Goal: Task Accomplishment & Management: Manage account settings

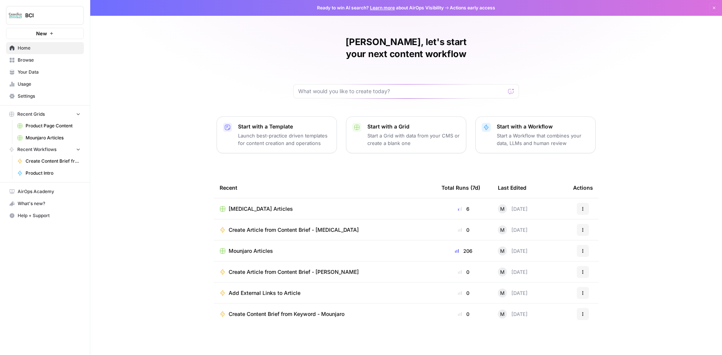
click at [34, 136] on span "Mounjaro Articles" at bounding box center [53, 138] width 55 height 7
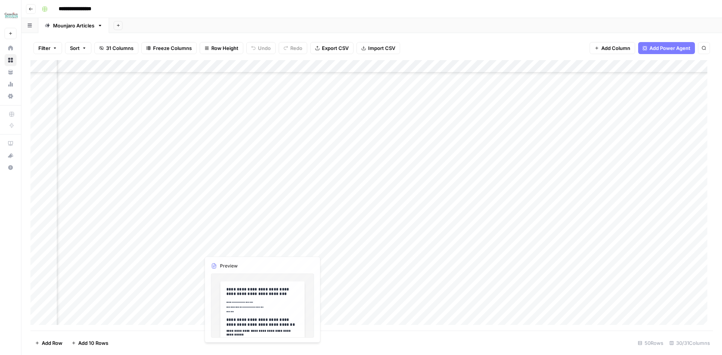
scroll to position [200, 555]
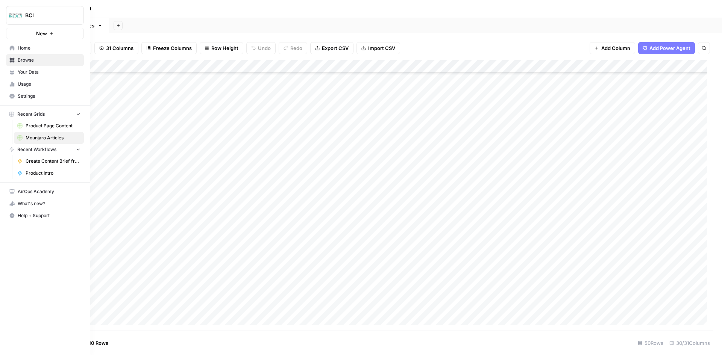
click at [30, 84] on span "Usage" at bounding box center [49, 84] width 63 height 7
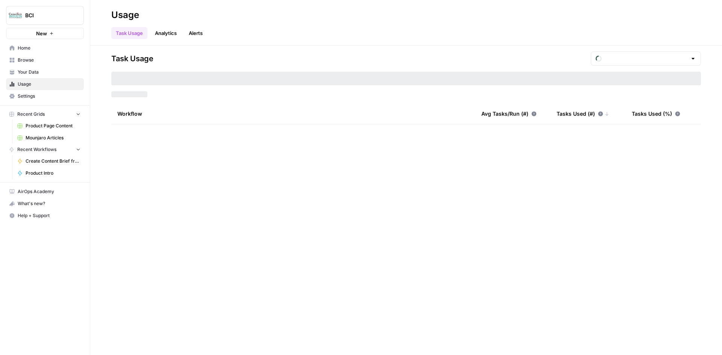
type input "September Included Tasks"
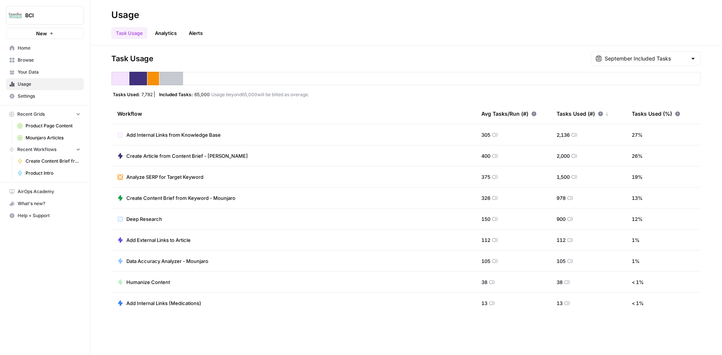
click at [40, 96] on span "Settings" at bounding box center [49, 96] width 63 height 7
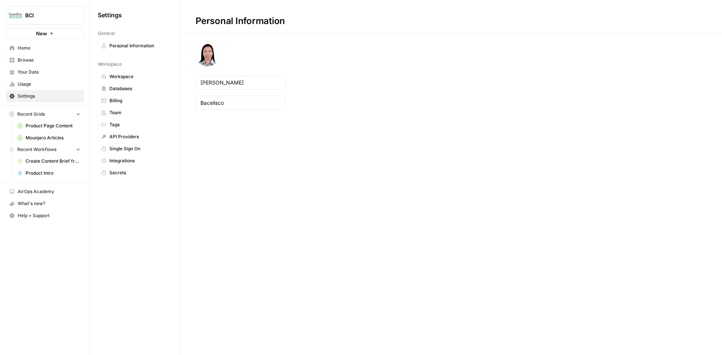
click at [120, 99] on span "Billing" at bounding box center [139, 100] width 60 height 7
